Goal: Information Seeking & Learning: Understand process/instructions

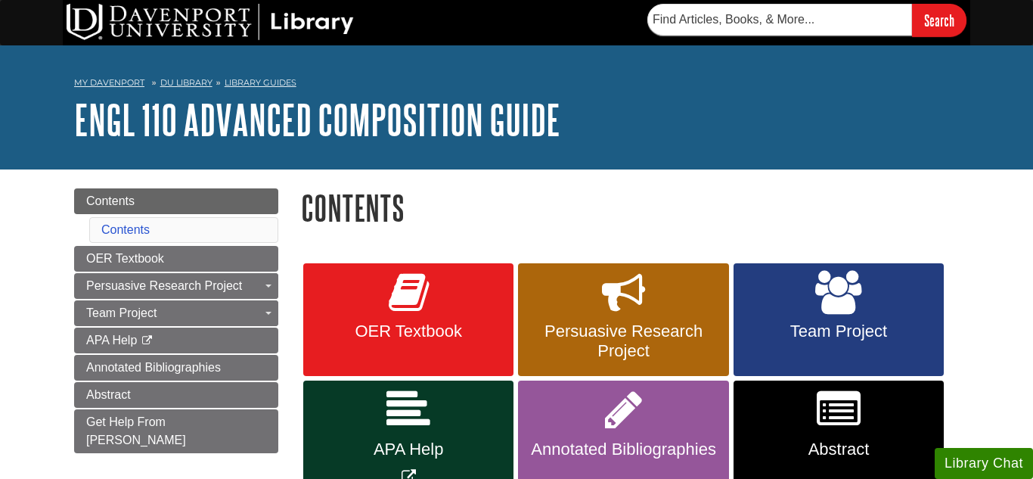
scroll to position [115, 0]
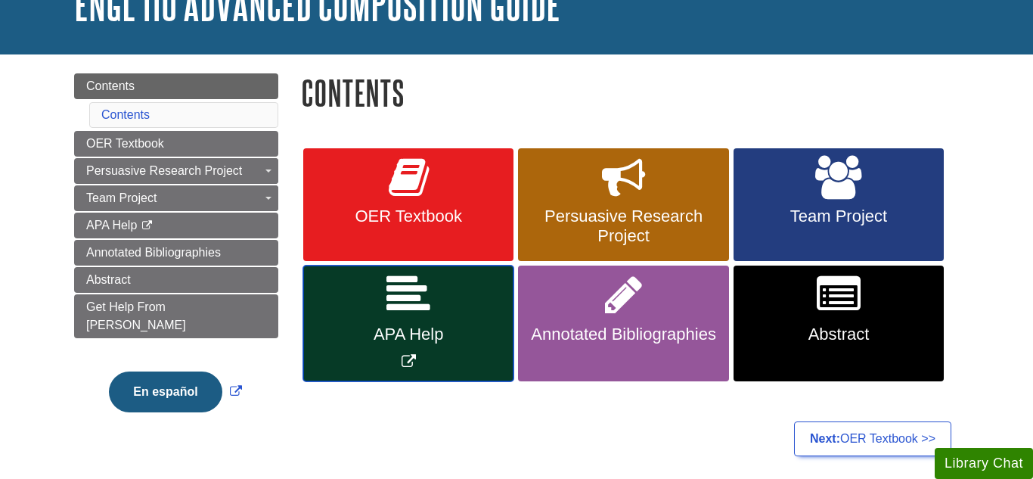
click at [409, 288] on icon "Link opens in new window" at bounding box center [408, 295] width 44 height 44
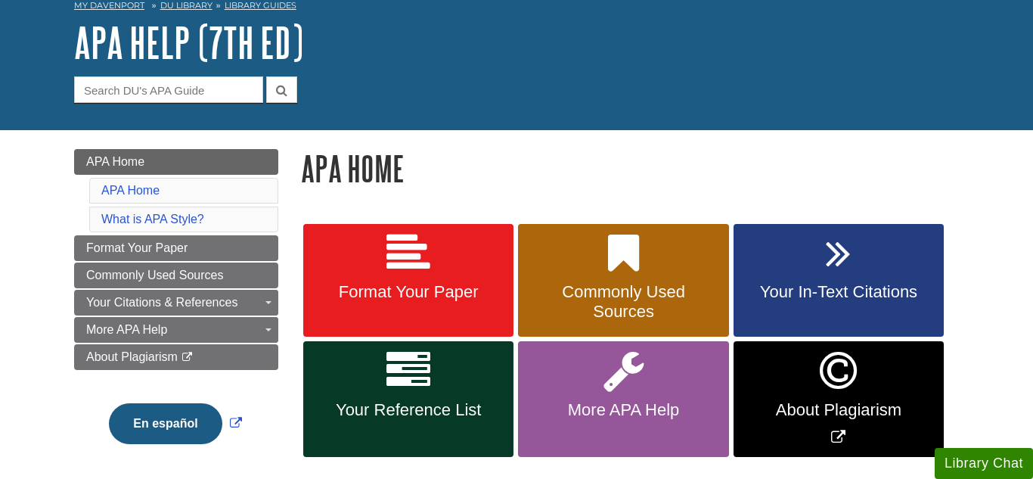
scroll to position [79, 0]
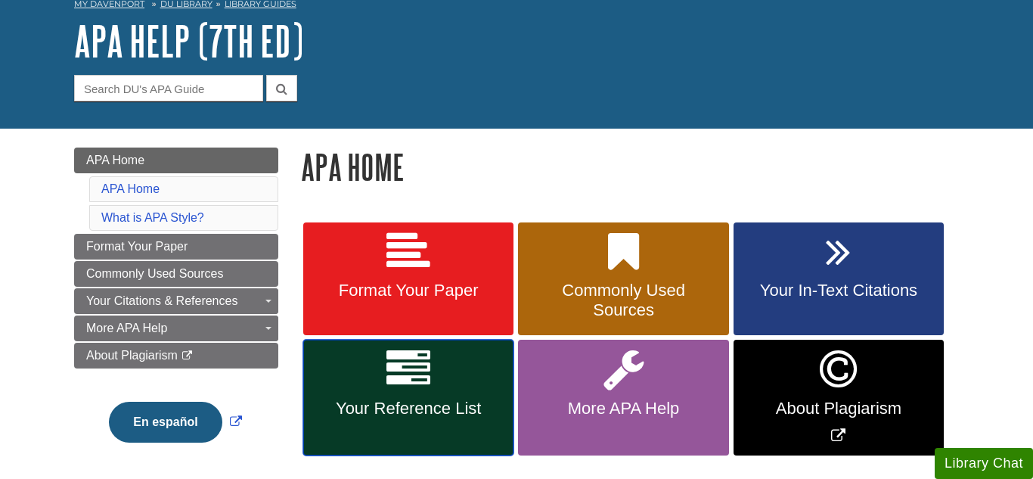
click at [414, 399] on span "Your Reference List" at bounding box center [409, 409] width 188 height 20
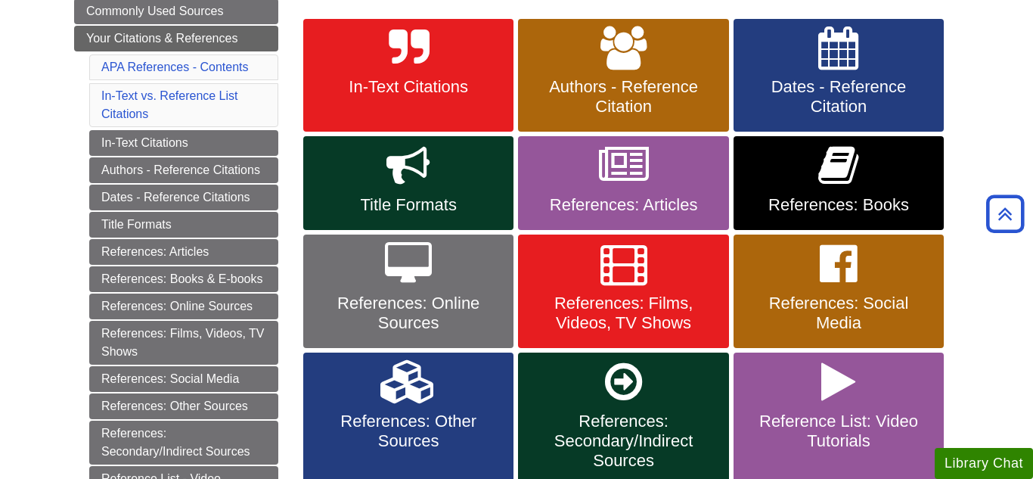
scroll to position [283, 0]
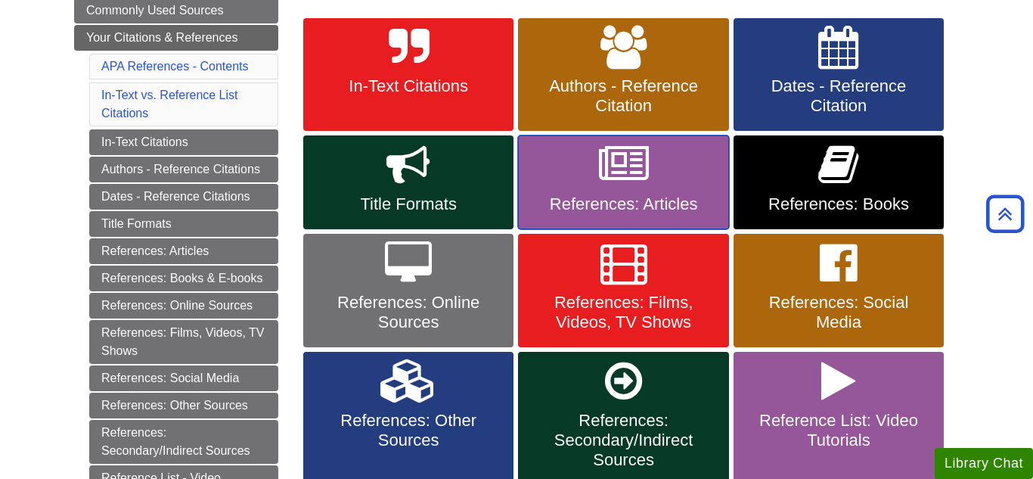
click at [576, 191] on link "References: Articles" at bounding box center [623, 182] width 210 height 94
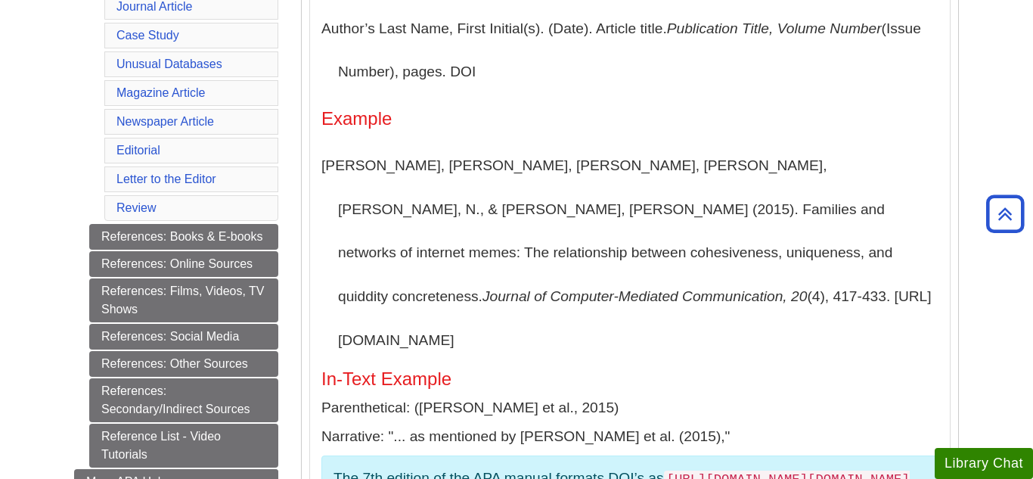
scroll to position [482, 0]
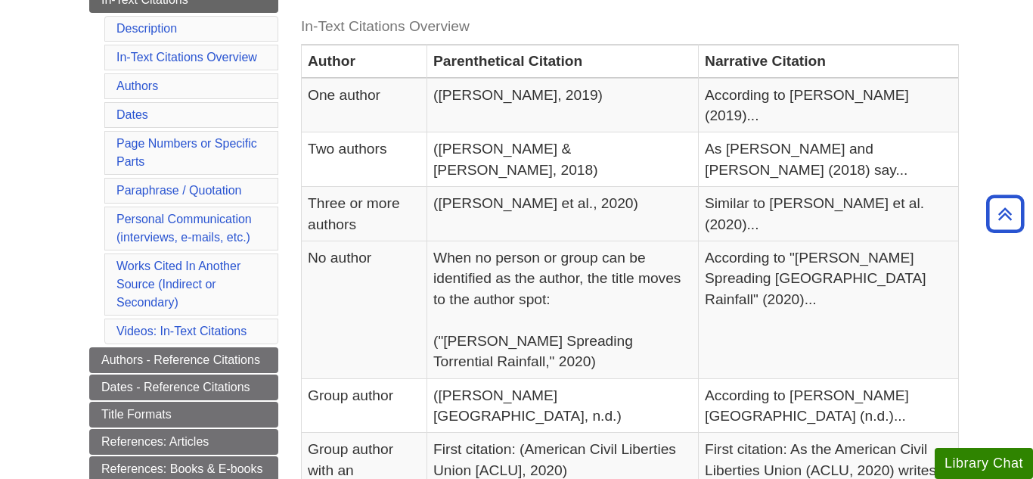
scroll to position [348, 0]
